Goal: Use online tool/utility: Utilize a website feature to perform a specific function

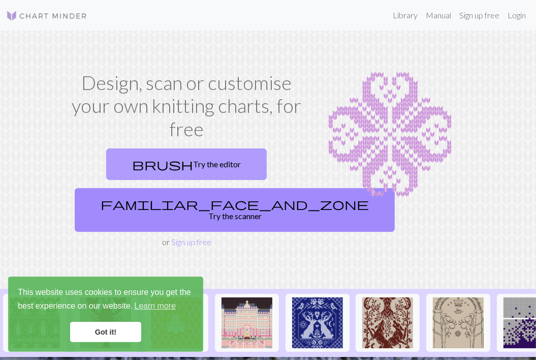
click at [202, 164] on link "brush Try the editor" at bounding box center [186, 164] width 161 height 32
